Goal: Check status

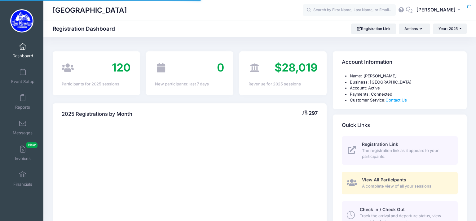
select select
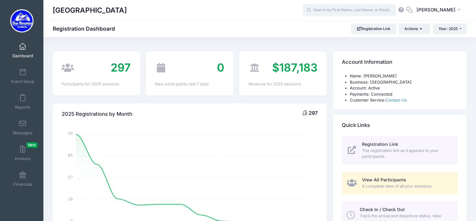
click at [332, 15] on input "text" at bounding box center [349, 10] width 93 height 12
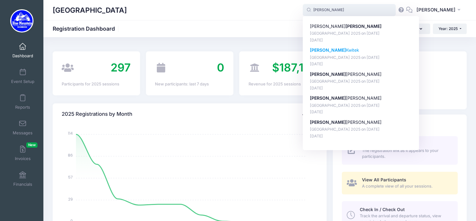
click at [331, 54] on p "[PERSON_NAME]" at bounding box center [361, 50] width 102 height 7
type input "[PERSON_NAME] ([GEOGRAPHIC_DATA] 2025, [DATE])"
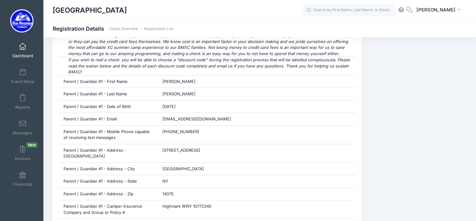
scroll to position [323, 0]
